Goal: Information Seeking & Learning: Check status

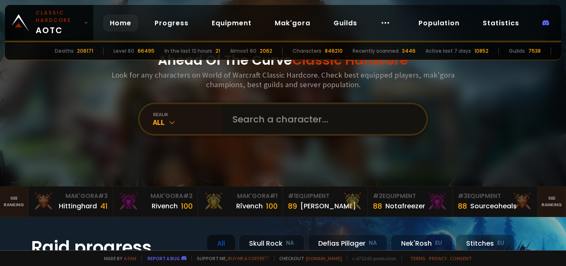
click at [267, 119] on input "text" at bounding box center [322, 119] width 189 height 30
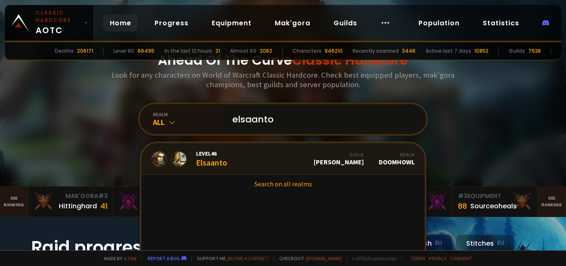
type input "elsaanto"
click at [278, 158] on link "Level 46 Elsaanto Guild [PERSON_NAME] Realm Doomhowl" at bounding box center [283, 159] width 284 height 32
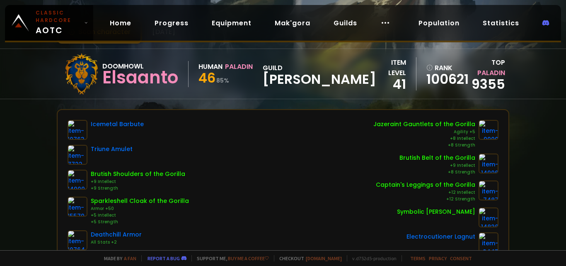
scroll to position [19, 0]
